Goal: Task Accomplishment & Management: Manage account settings

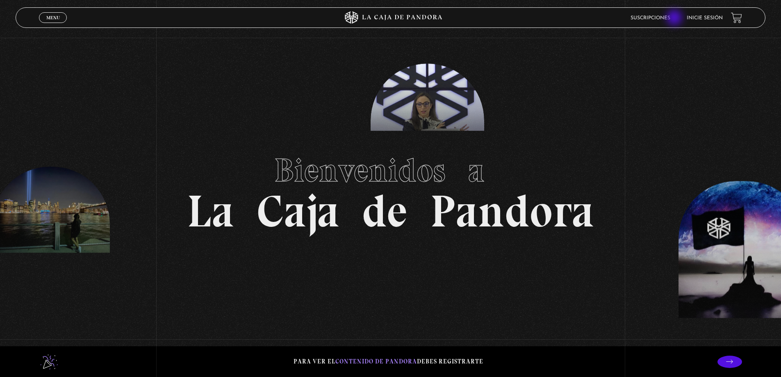
click at [670, 18] on link "Suscripciones" at bounding box center [650, 18] width 40 height 5
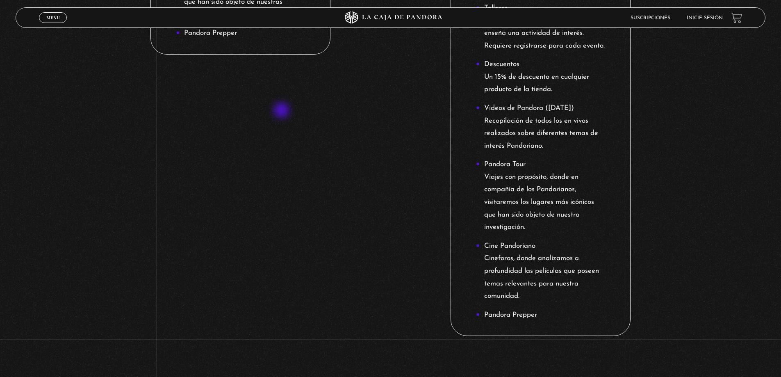
scroll to position [655, 0]
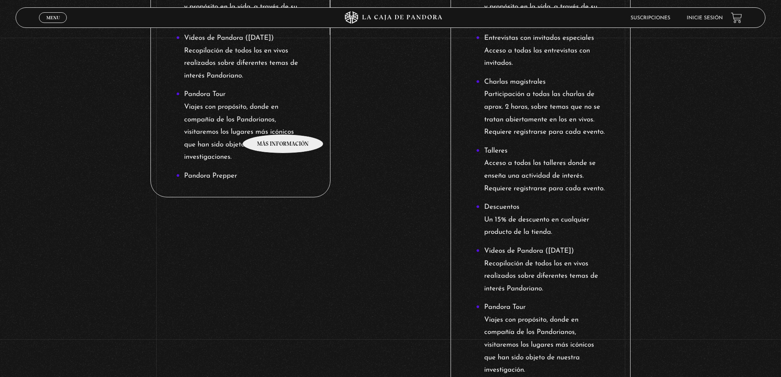
click at [283, 122] on li "Pandora Tour Viajes con propósito, donde en compañía de los Pandorianos, visita…" at bounding box center [240, 125] width 129 height 75
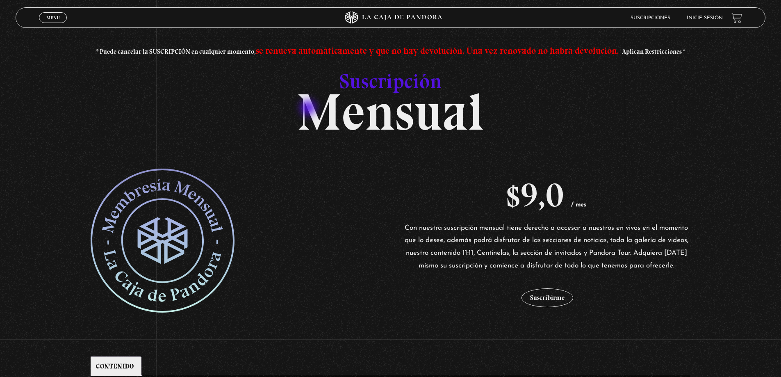
scroll to position [123, 0]
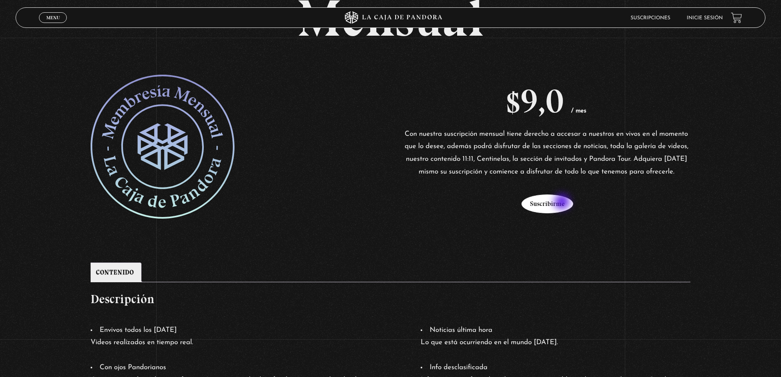
click at [563, 202] on button "Suscribirme" at bounding box center [547, 203] width 52 height 19
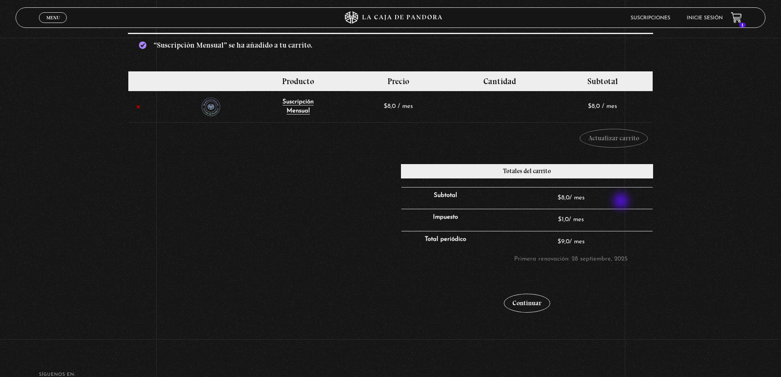
scroll to position [209, 0]
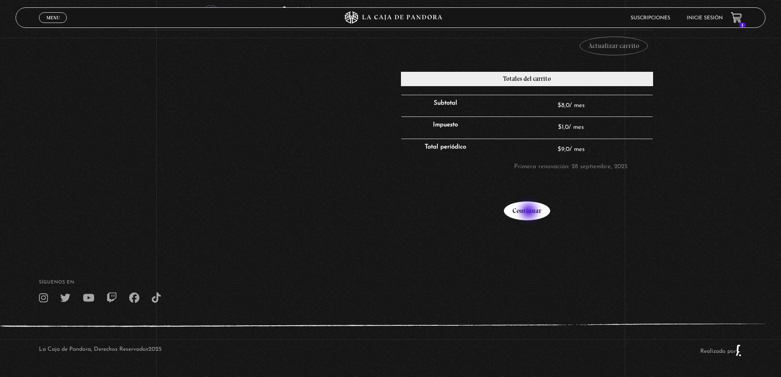
click at [530, 212] on link "Continuar" at bounding box center [527, 210] width 46 height 19
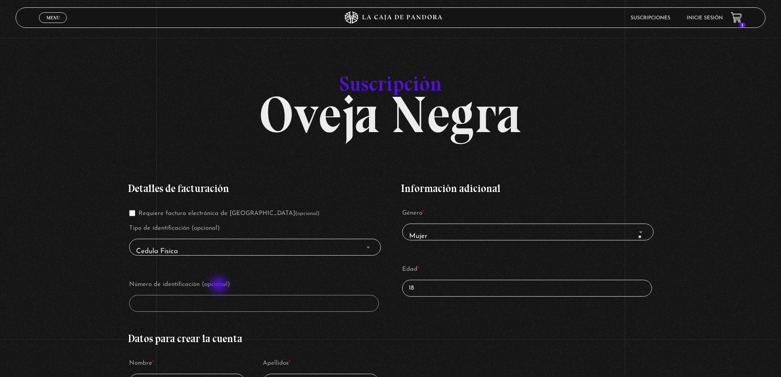
scroll to position [82, 0]
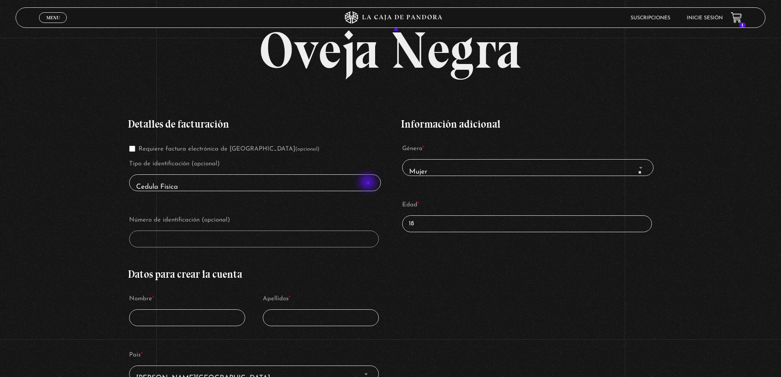
click at [368, 183] on b "Finalizar compra" at bounding box center [367, 183] width 3 height 2
click at [200, 185] on span "Cedula Fisica" at bounding box center [255, 187] width 244 height 18
click at [134, 151] on input "Requiere factura electrónica de Costa Rica (opcional)" at bounding box center [132, 148] width 6 height 6
checkbox input "true"
click at [334, 237] on input "Número de identificación *" at bounding box center [253, 238] width 249 height 17
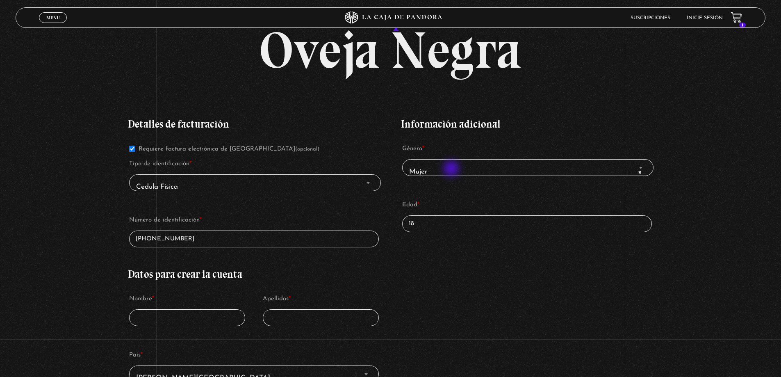
click at [452, 168] on span "× Mujer" at bounding box center [528, 172] width 244 height 18
drag, startPoint x: 197, startPoint y: 241, endPoint x: 115, endPoint y: 230, distance: 82.3
type input "4-0197-0054"
click at [434, 223] on input "18" at bounding box center [526, 223] width 249 height 17
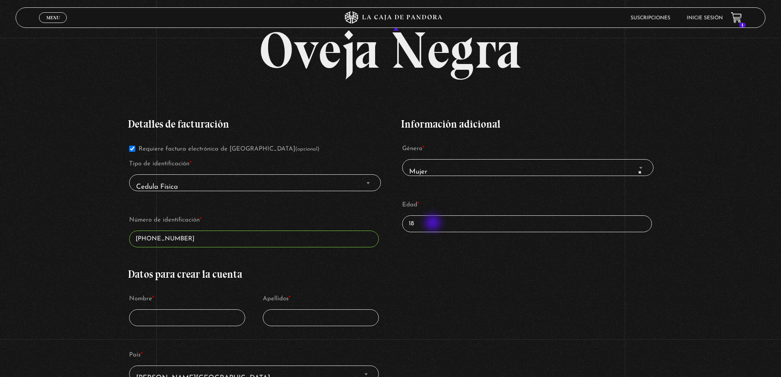
type input "1"
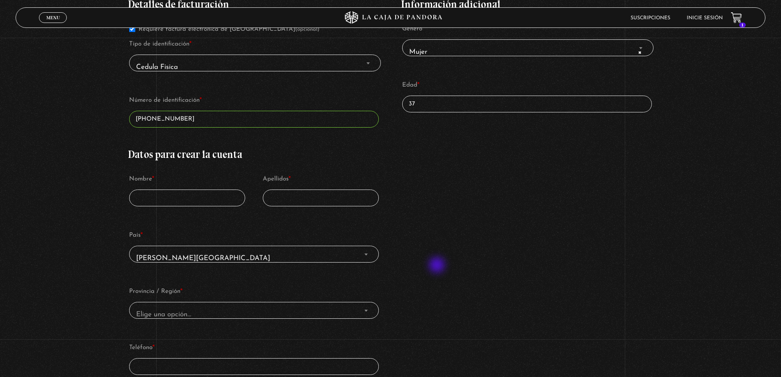
scroll to position [246, 0]
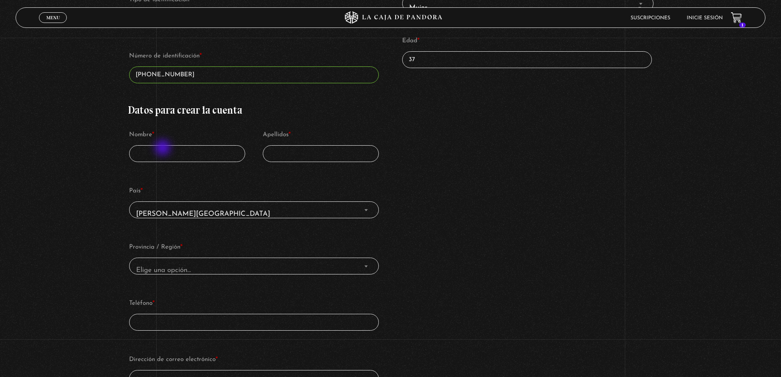
type input "37"
click at [163, 151] on input "Nombre *" at bounding box center [187, 153] width 116 height 17
type input "Alejandra"
click at [318, 157] on input "Apellidos *" at bounding box center [321, 153] width 116 height 17
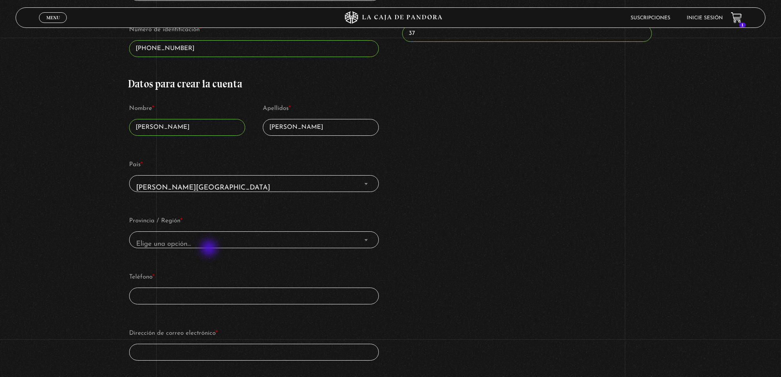
scroll to position [287, 0]
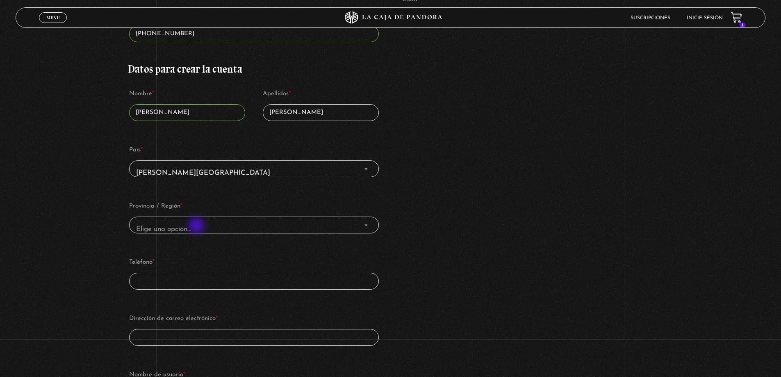
type input "Mora Mora"
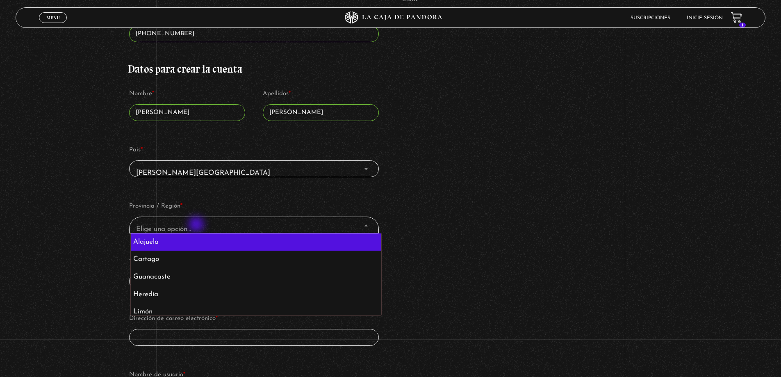
click at [197, 225] on span "Elige una opción…" at bounding box center [254, 229] width 242 height 18
select select "CR-A"
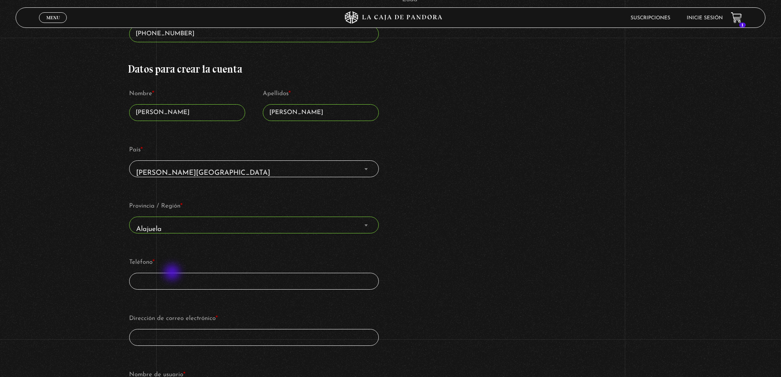
click at [173, 273] on input "Teléfono *" at bounding box center [253, 281] width 249 height 17
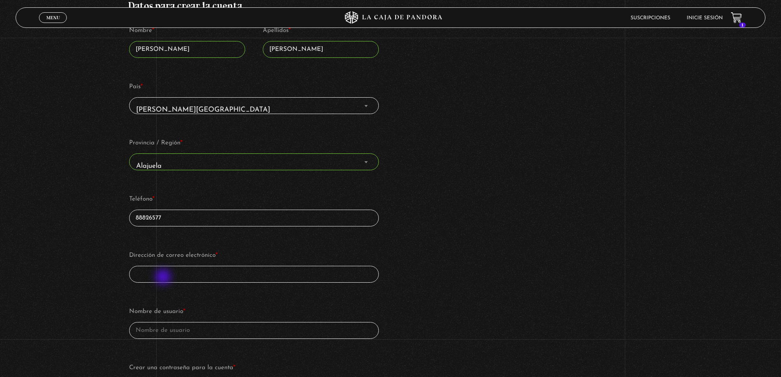
scroll to position [410, 0]
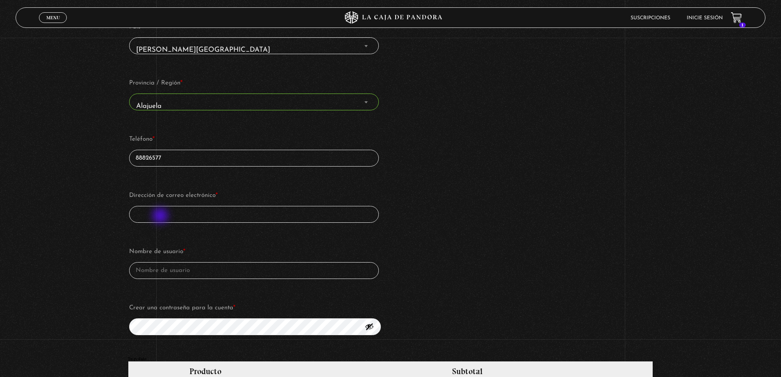
type input "88826577"
click at [161, 216] on input "Dirección de correo electrónico *" at bounding box center [253, 214] width 249 height 17
type input "alejandramora8@hotmail.es"
click at [185, 275] on input "Nombre de usuario *" at bounding box center [253, 270] width 249 height 17
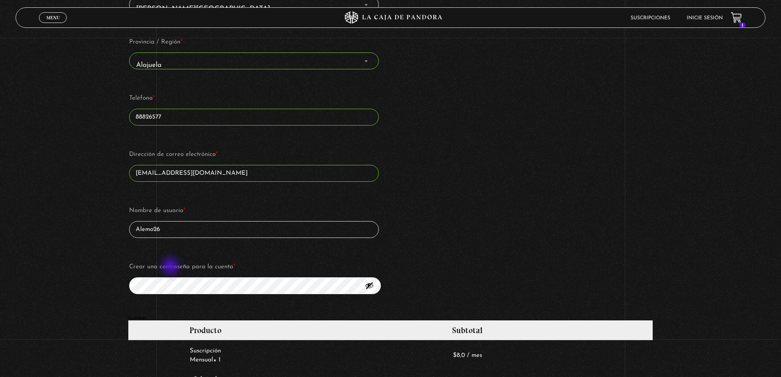
scroll to position [533, 0]
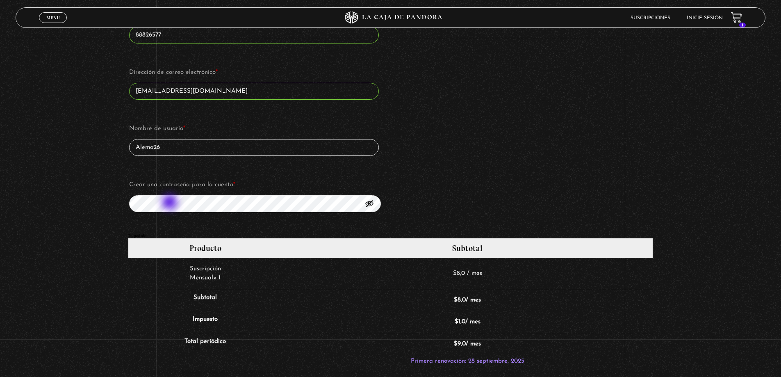
type input "Alemo26"
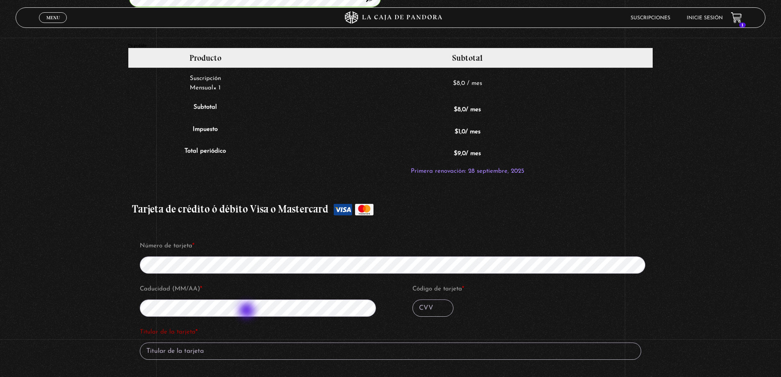
scroll to position [779, 0]
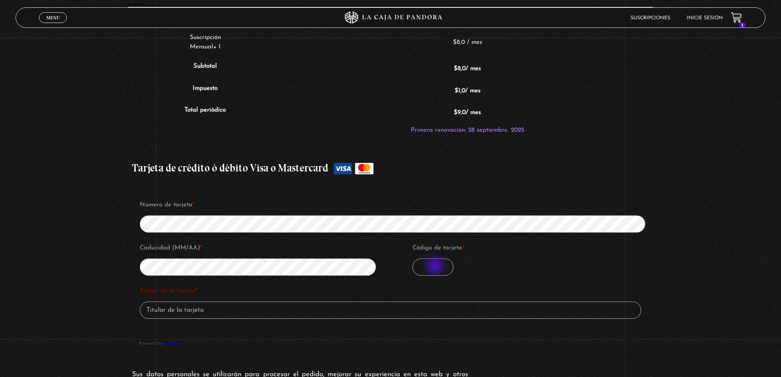
click at [436, 266] on input "Código de tarjeta *" at bounding box center [432, 266] width 41 height 17
type input "872"
click at [176, 306] on input "Titular de la tarjeta *" at bounding box center [390, 309] width 501 height 17
type input "Alejandra Mora Mora"
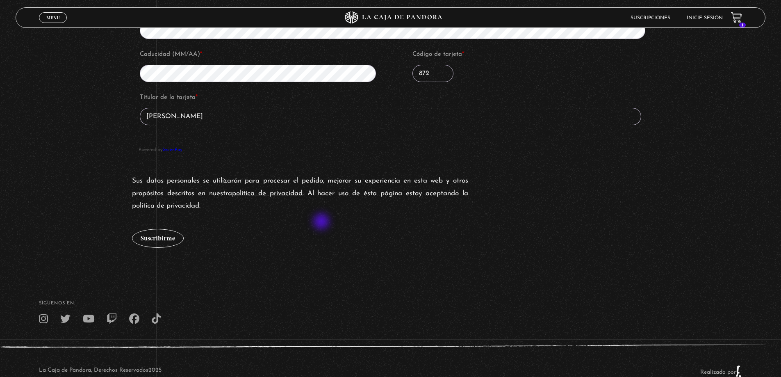
scroll to position [993, 0]
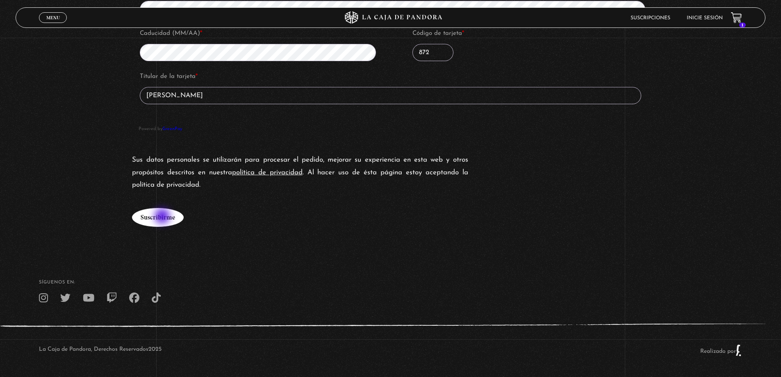
click at [163, 217] on button "Suscribirme" at bounding box center [158, 217] width 52 height 19
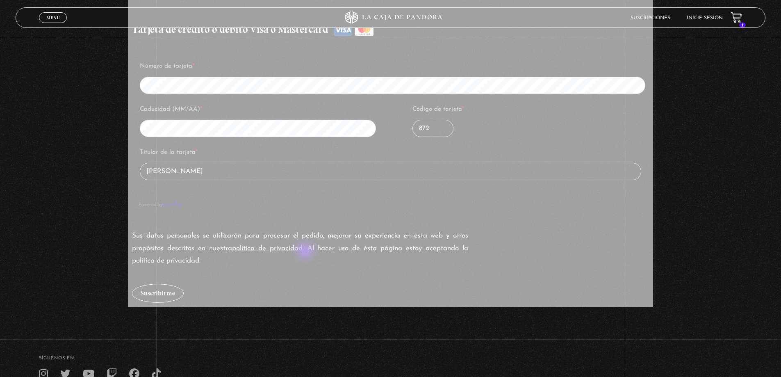
scroll to position [911, 0]
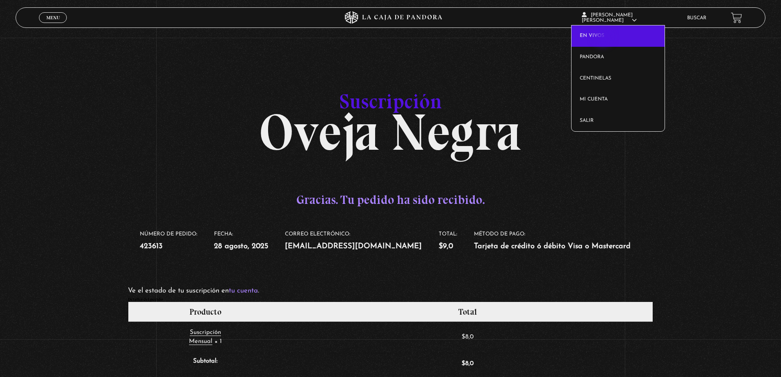
click at [604, 38] on link "En vivos" at bounding box center [617, 35] width 93 height 21
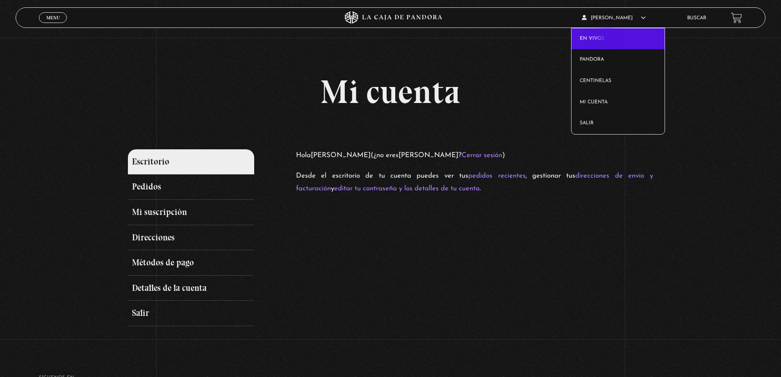
click at [607, 38] on link "En vivos" at bounding box center [617, 38] width 93 height 21
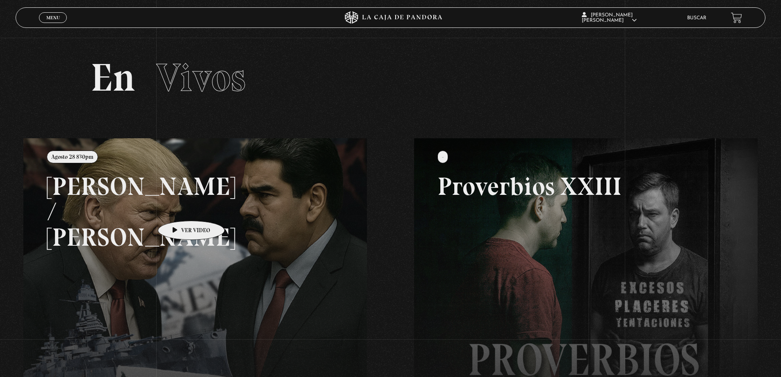
click at [178, 208] on link at bounding box center [413, 326] width 781 height 377
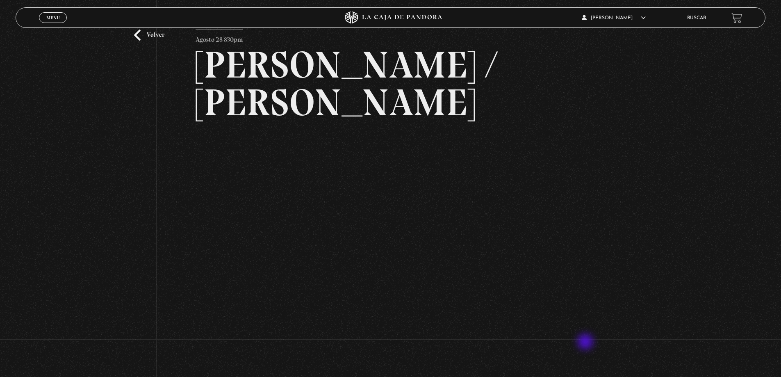
scroll to position [82, 0]
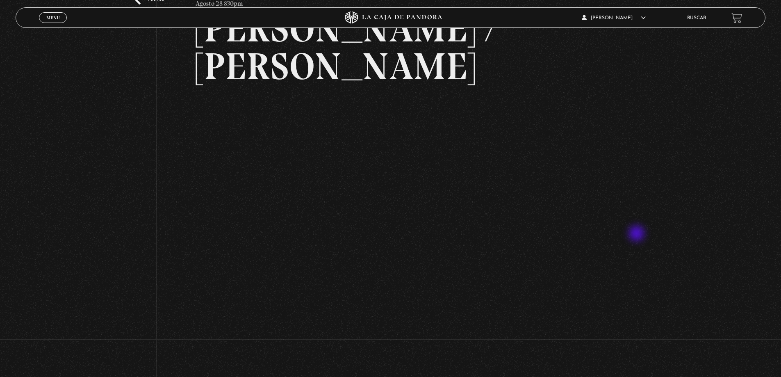
click at [637, 234] on div "Volver Agosto 28 830pm Trump / Maduro" at bounding box center [390, 247] width 781 height 582
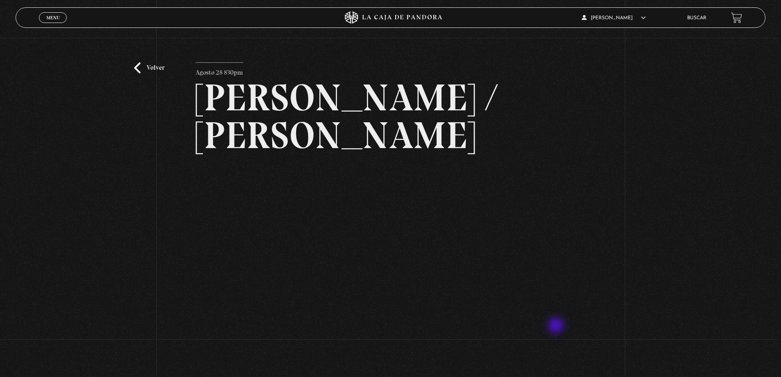
scroll to position [0, 0]
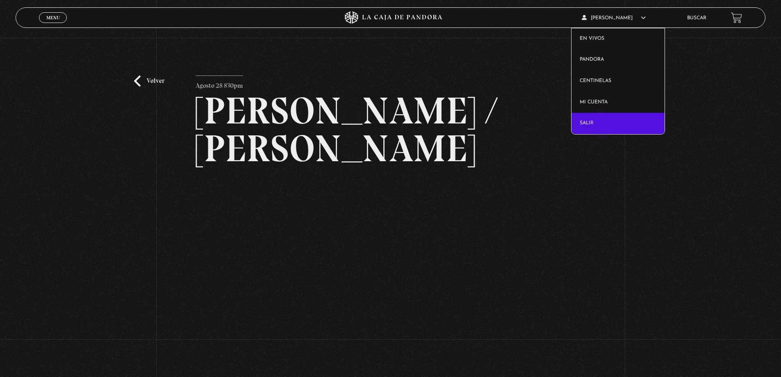
click at [602, 125] on link "Salir" at bounding box center [617, 123] width 93 height 21
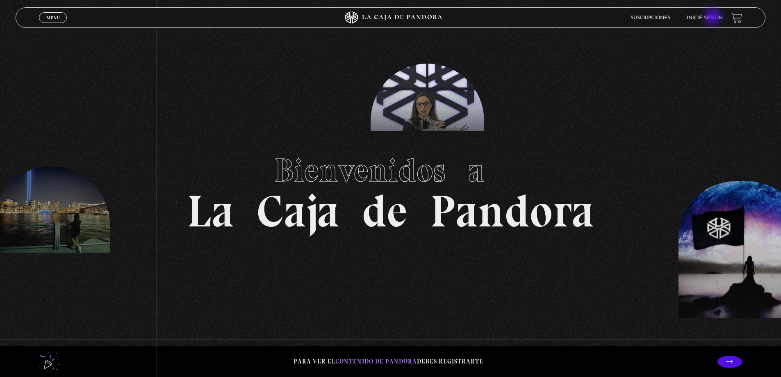
click at [714, 18] on link "Inicie sesión" at bounding box center [705, 18] width 36 height 5
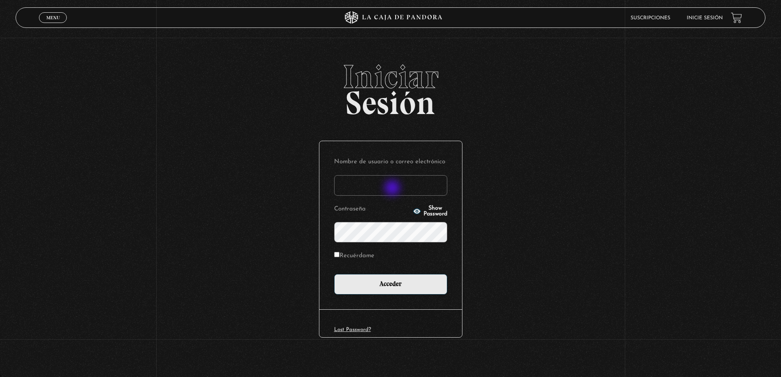
click at [393, 189] on input "Nombre de usuario o correo electrónico" at bounding box center [390, 185] width 113 height 20
type input "[EMAIL_ADDRESS][DOMAIN_NAME]"
click at [425, 210] on span "Show Password" at bounding box center [435, 210] width 24 height 11
drag, startPoint x: 433, startPoint y: 208, endPoint x: 411, endPoint y: 249, distance: 46.6
click at [432, 208] on span "Hide Password" at bounding box center [435, 210] width 24 height 11
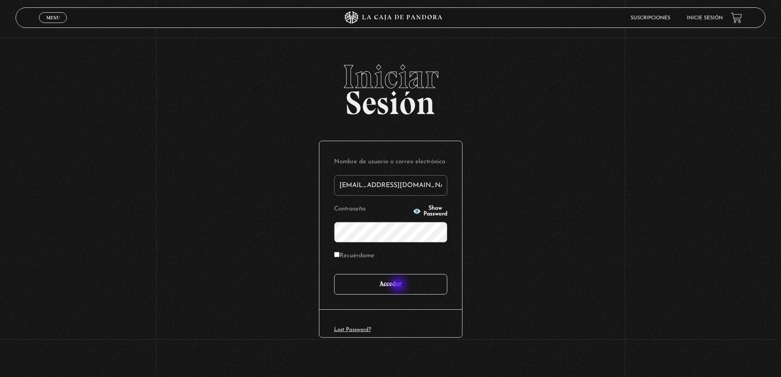
click at [397, 288] on input "Acceder" at bounding box center [390, 284] width 113 height 20
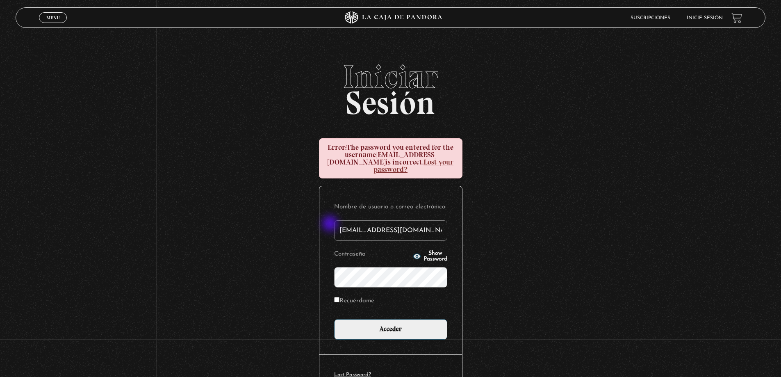
drag, startPoint x: 441, startPoint y: 225, endPoint x: 282, endPoint y: 224, distance: 158.6
click at [282, 224] on div "Iniciar Sesión Error: The password you entered for the username alejandramora8@…" at bounding box center [390, 239] width 781 height 359
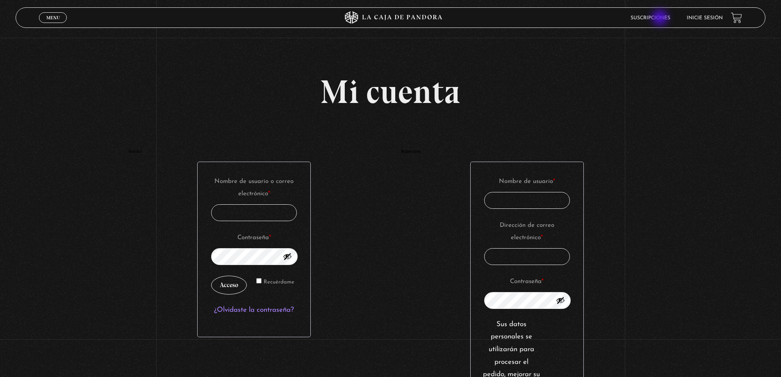
click at [661, 18] on link "Suscripciones" at bounding box center [650, 18] width 40 height 5
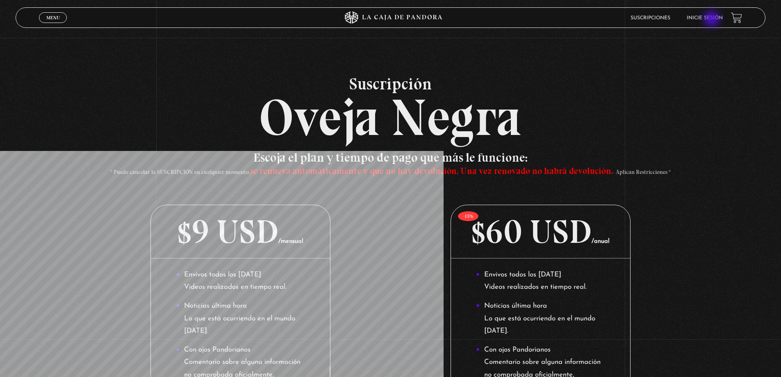
click at [712, 20] on link "Inicie sesión" at bounding box center [705, 18] width 36 height 5
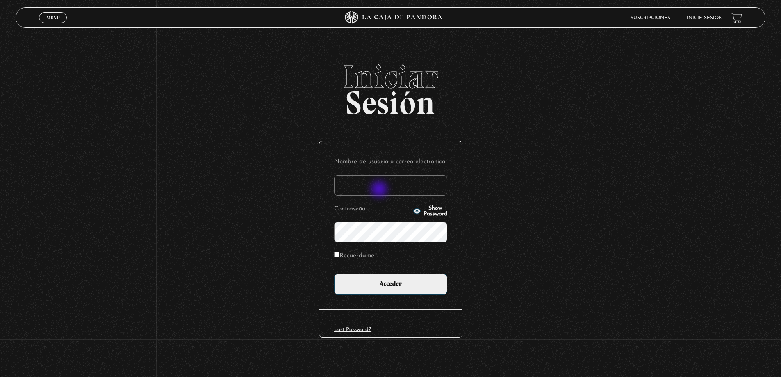
click at [380, 190] on input "Nombre de usuario o correo electrónico" at bounding box center [390, 185] width 113 height 20
click at [426, 209] on span "Show Password" at bounding box center [435, 210] width 24 height 11
drag, startPoint x: 440, startPoint y: 186, endPoint x: 317, endPoint y: 184, distance: 123.0
click at [317, 184] on div "Iniciar Sesión Nombre de usuario o correo electrónico alejandramora8@hotmail.es…" at bounding box center [390, 217] width 781 height 314
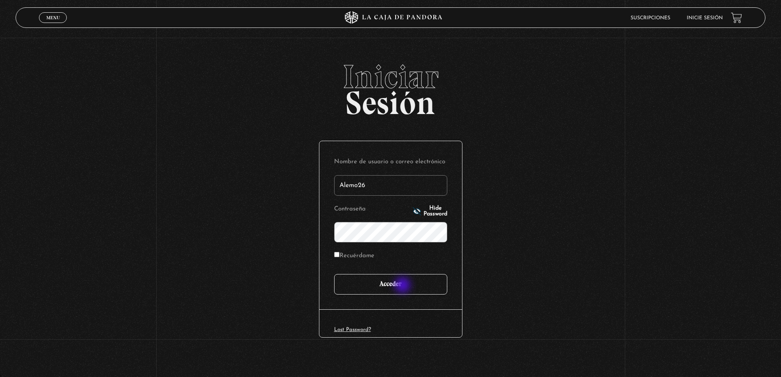
type input "Alemo26"
click at [403, 286] on input "Acceder" at bounding box center [390, 284] width 113 height 20
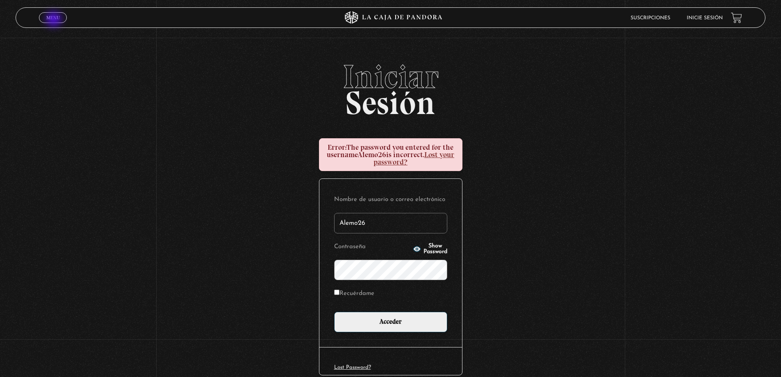
click at [60, 21] on link "Menu Cerrar" at bounding box center [53, 17] width 28 height 11
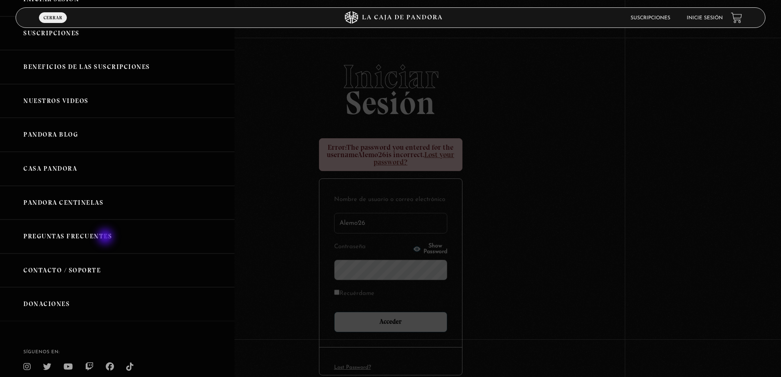
scroll to position [102, 0]
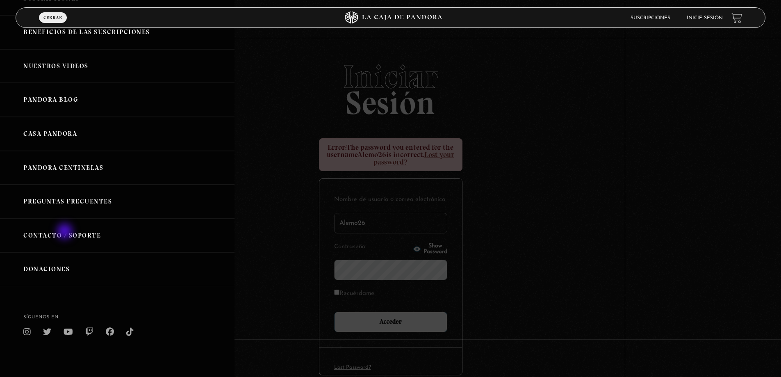
click at [66, 232] on link "Contacto / Soporte" at bounding box center [117, 235] width 234 height 34
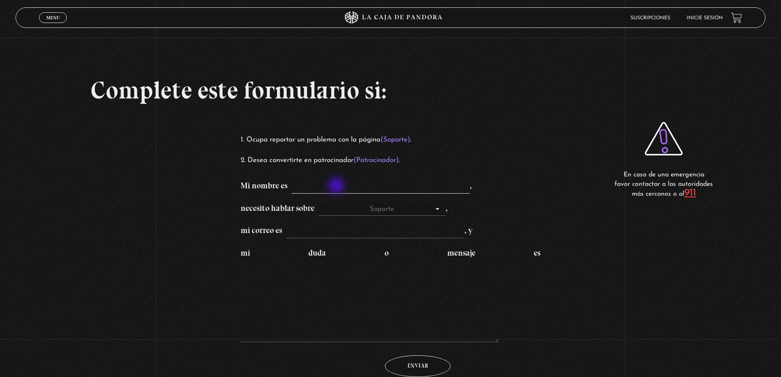
click at [337, 186] on input "Mi nombre es ," at bounding box center [380, 186] width 178 height 13
type input "Alejandra Mora Mora"
click at [444, 209] on select "Soporte Patrocinadores" at bounding box center [381, 209] width 127 height 13
click at [323, 203] on select "Soporte Patrocinadores" at bounding box center [381, 209] width 127 height 13
click at [314, 236] on input "mi correo es , y" at bounding box center [375, 231] width 178 height 13
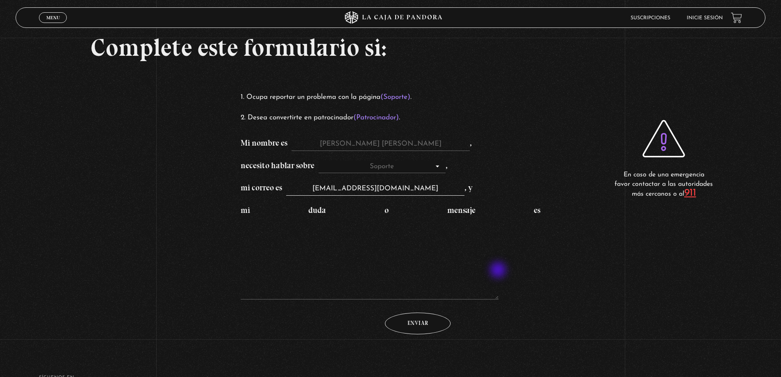
scroll to position [123, 0]
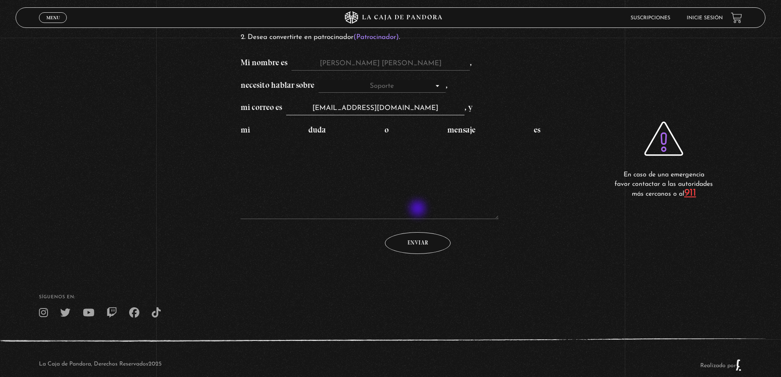
type input "[EMAIL_ADDRESS][DOMAIN_NAME]"
click at [418, 209] on textarea "mi duda o mensaje es" at bounding box center [370, 178] width 258 height 82
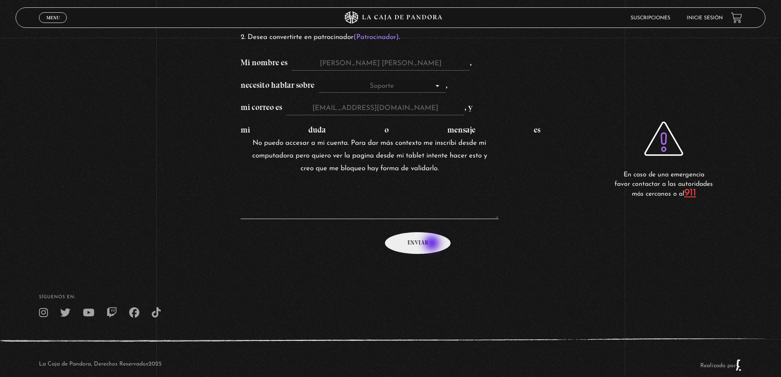
type textarea "No puedo accesar a mi cuenta. Para dar más contexto me inscribi desde mi comput…"
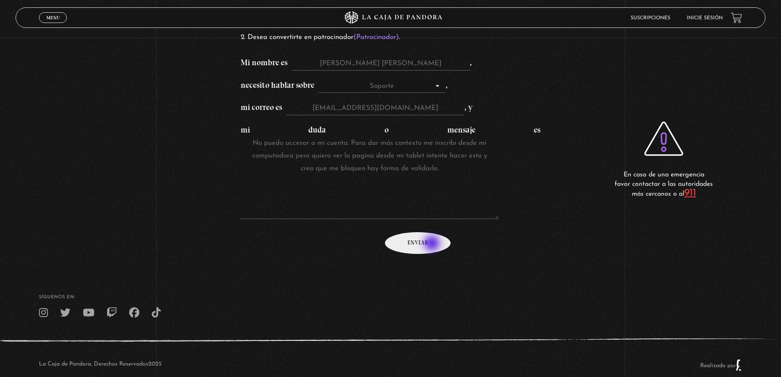
click at [432, 243] on input "Enviar" at bounding box center [418, 243] width 66 height 22
click at [424, 238] on input "Enviar" at bounding box center [418, 243] width 66 height 22
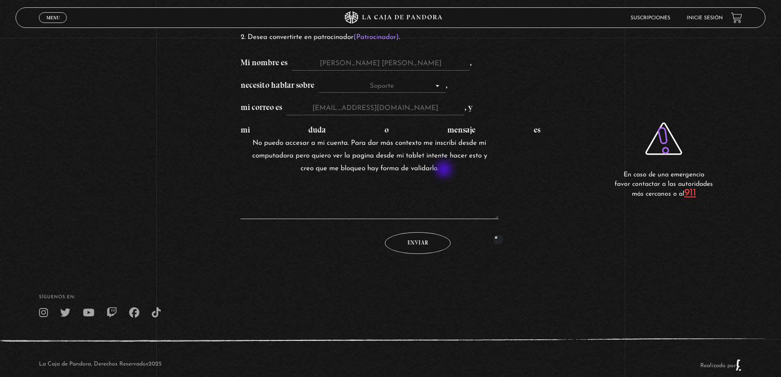
drag, startPoint x: 254, startPoint y: 141, endPoint x: 445, endPoint y: 170, distance: 193.1
click at [445, 170] on textarea "No puedo accesar a mi cuenta. Para dar más contexto me inscribi desde mi comput…" at bounding box center [370, 178] width 258 height 82
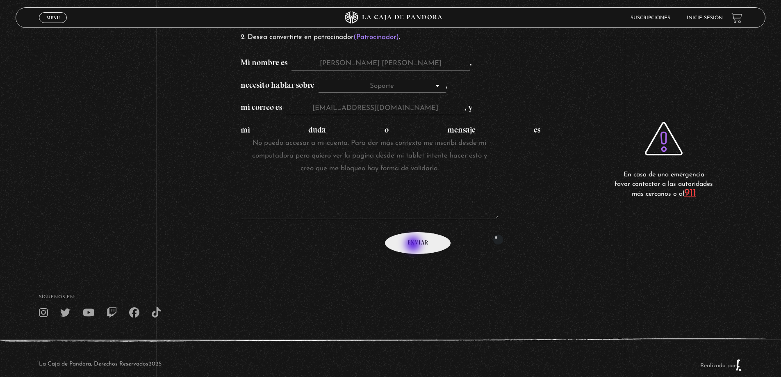
click at [414, 245] on input "Enviar" at bounding box center [418, 243] width 66 height 22
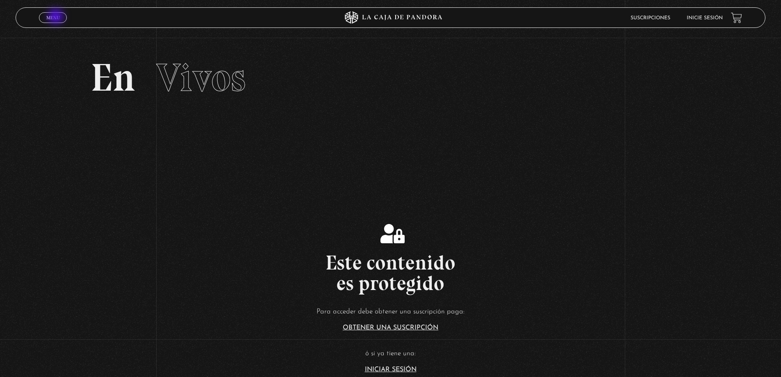
click at [57, 17] on span "Menu" at bounding box center [53, 17] width 14 height 5
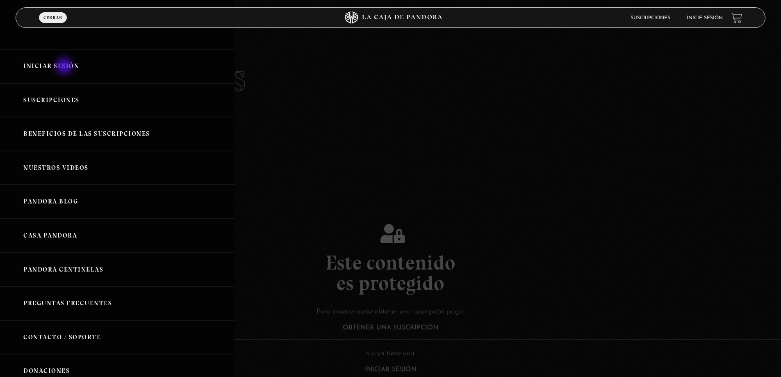
click at [65, 67] on link "Iniciar Sesión" at bounding box center [117, 66] width 234 height 34
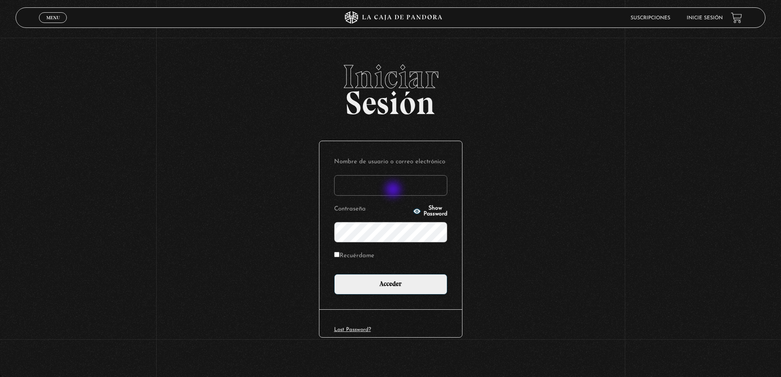
click at [394, 190] on input "Nombre de usuario o correo electrónico" at bounding box center [390, 185] width 113 height 20
type input "[EMAIL_ADDRESS][DOMAIN_NAME]"
click at [431, 211] on span "Show Password" at bounding box center [435, 210] width 24 height 11
click at [431, 211] on span "Hide Password" at bounding box center [435, 210] width 24 height 11
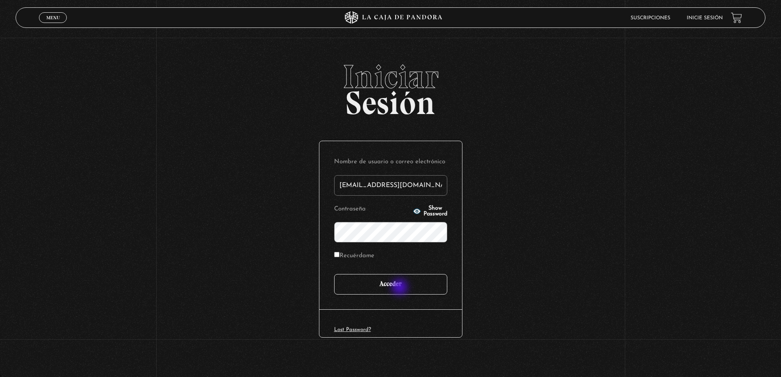
click at [400, 288] on input "Acceder" at bounding box center [390, 284] width 113 height 20
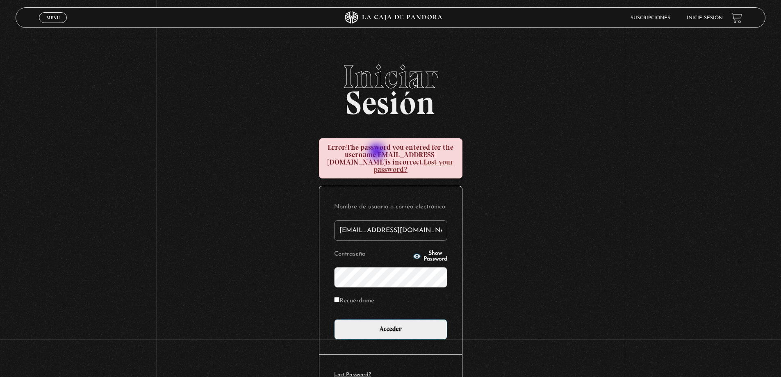
drag, startPoint x: 452, startPoint y: 161, endPoint x: 331, endPoint y: 143, distance: 121.9
click at [336, 144] on div "Error: The password you entered for the username [EMAIL_ADDRESS][DOMAIN_NAME] i…" at bounding box center [390, 158] width 143 height 40
drag, startPoint x: 330, startPoint y: 144, endPoint x: 464, endPoint y: 161, distance: 134.7
click at [444, 148] on div "Error: The password you entered for the username [EMAIL_ADDRESS][DOMAIN_NAME] i…" at bounding box center [390, 158] width 143 height 40
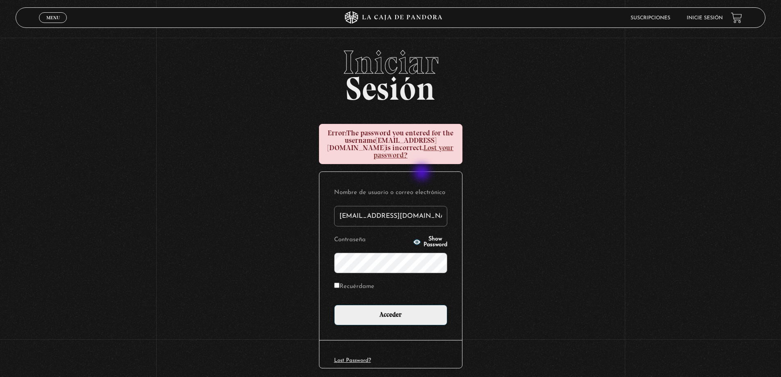
scroll to position [39, 0]
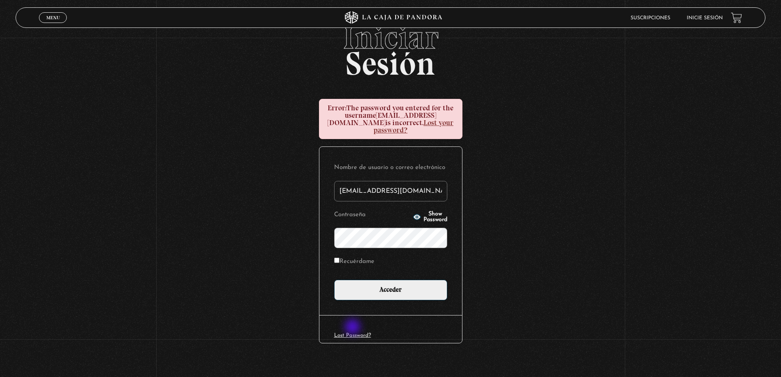
click at [353, 332] on link "Lost Password?" at bounding box center [352, 334] width 37 height 5
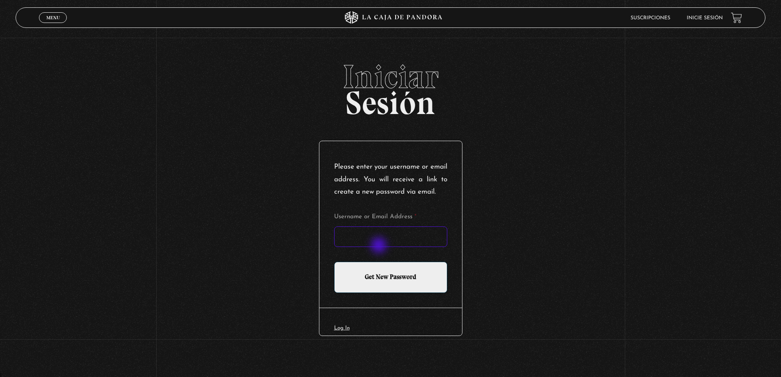
click at [379, 246] on input "Username or Email Address *" at bounding box center [390, 236] width 113 height 20
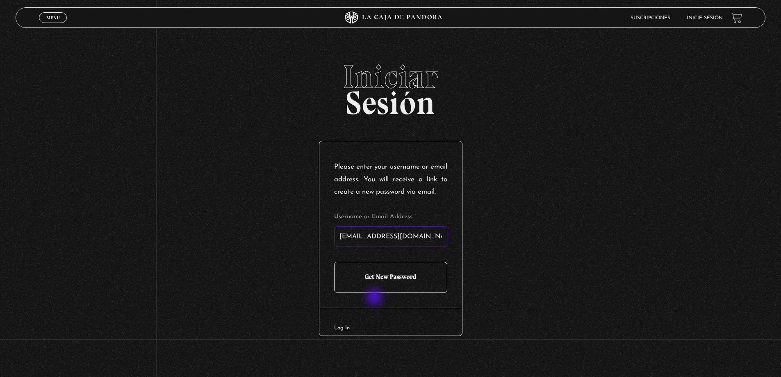
type input "[EMAIL_ADDRESS][DOMAIN_NAME]"
click at [382, 293] on input "Get New Password" at bounding box center [390, 276] width 113 height 31
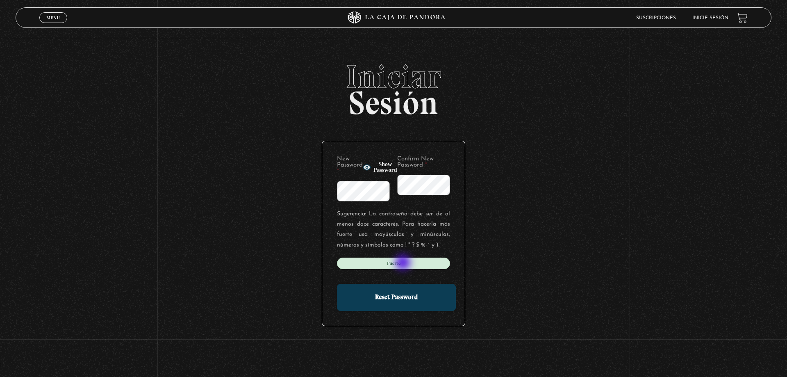
click at [404, 263] on div "Fuerte" at bounding box center [393, 262] width 113 height 11
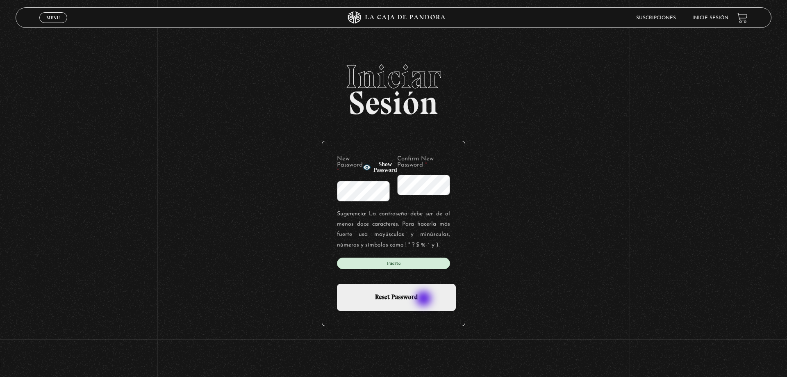
click at [425, 299] on input "Reset Password" at bounding box center [396, 297] width 119 height 27
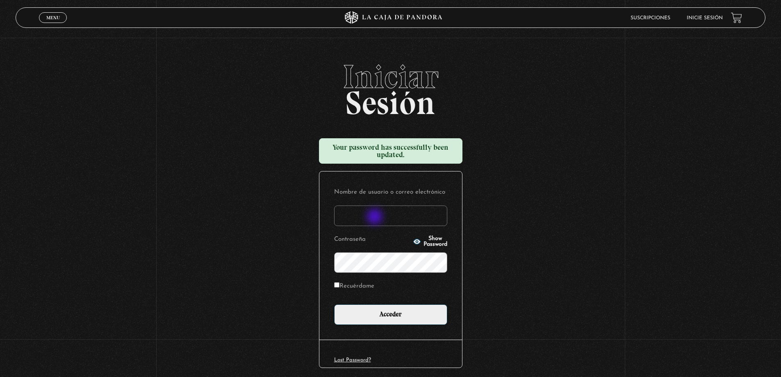
click at [375, 217] on input "Nombre de usuario o correo electrónico" at bounding box center [390, 215] width 113 height 20
type input "[EMAIL_ADDRESS][DOMAIN_NAME]"
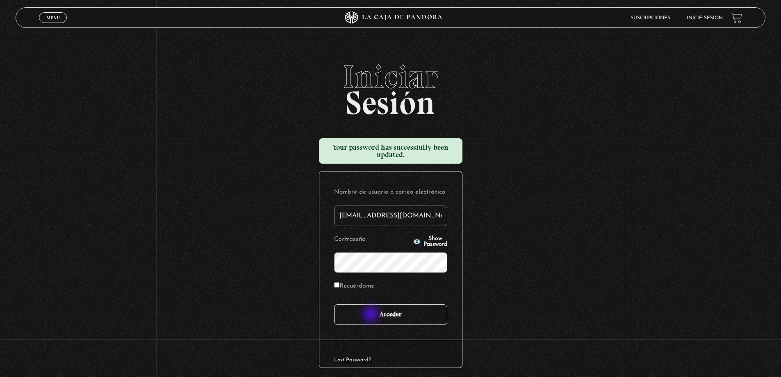
click at [372, 315] on input "Acceder" at bounding box center [390, 314] width 113 height 20
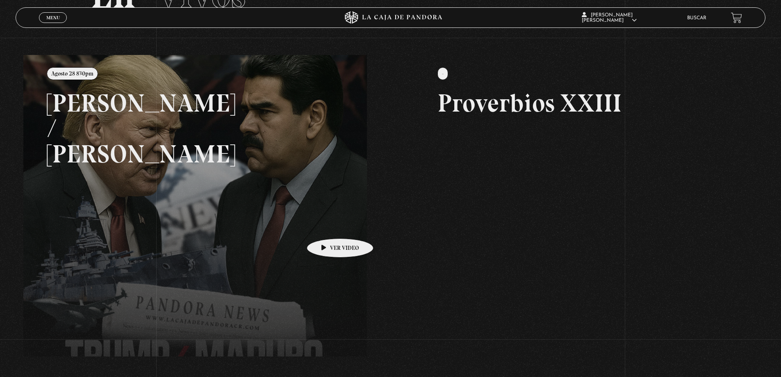
scroll to position [24, 0]
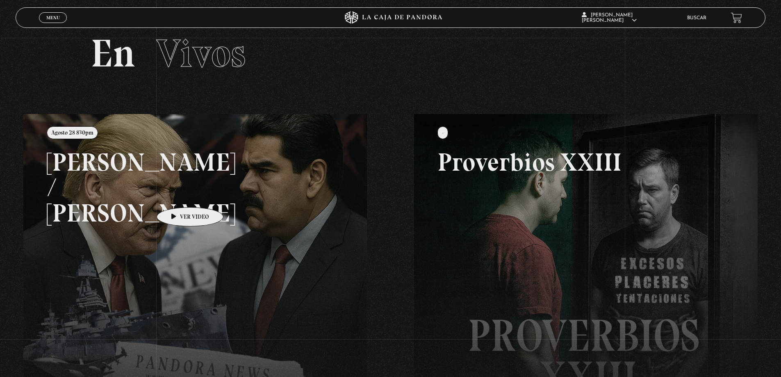
click at [177, 195] on link at bounding box center [413, 302] width 781 height 377
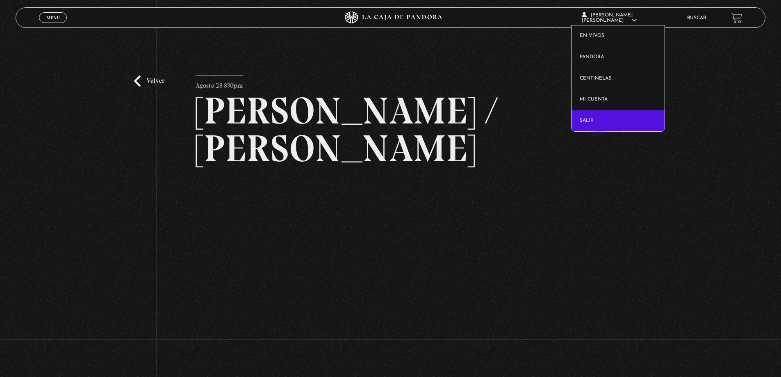
click at [600, 124] on link "Salir" at bounding box center [617, 120] width 93 height 21
